Goal: Obtain resource: Download file/media

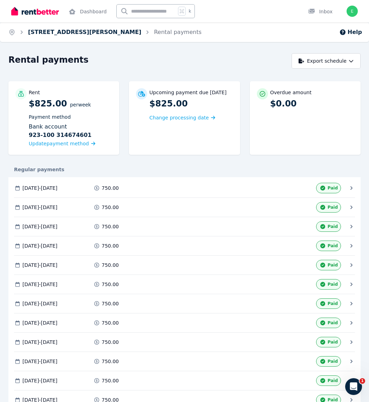
click at [54, 33] on link "2/21 Gordon Street, Labrador" at bounding box center [84, 32] width 113 height 7
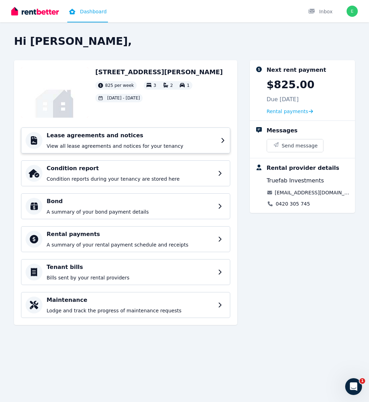
click at [97, 146] on p "View all lease agreements and notices for your tenancy" at bounding box center [132, 146] width 170 height 7
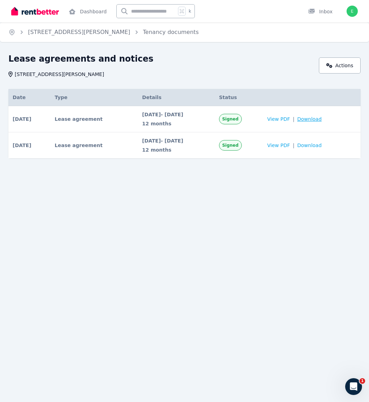
click at [312, 119] on span "Download" at bounding box center [309, 119] width 25 height 7
